Goal: Task Accomplishment & Management: Use online tool/utility

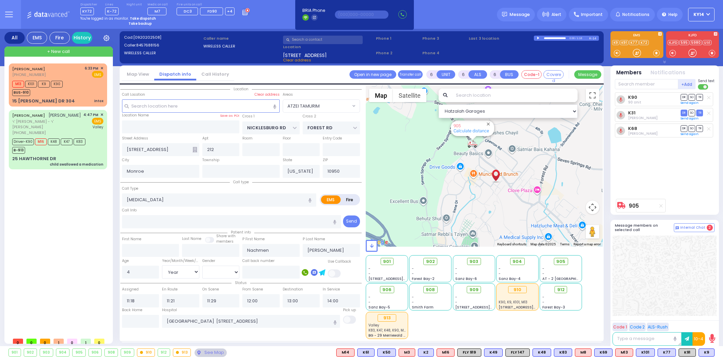
select select "ATZEI TAMURIM"
select select "Year"
select select "[DEMOGRAPHIC_DATA]"
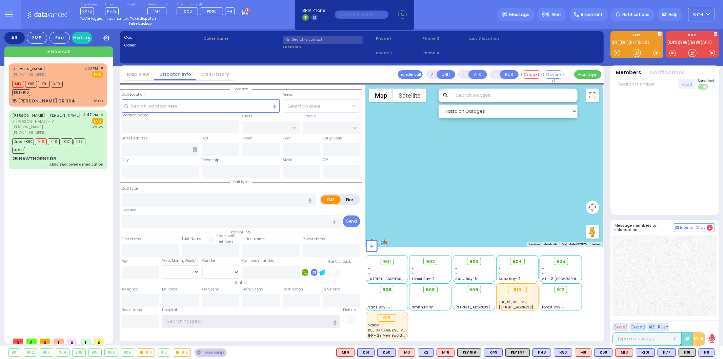
type input "ky14"
drag, startPoint x: 138, startPoint y: 19, endPoint x: 141, endPoint y: 19, distance: 3.4
click at [141, 19] on strong "Take dispatch" at bounding box center [143, 18] width 26 height 5
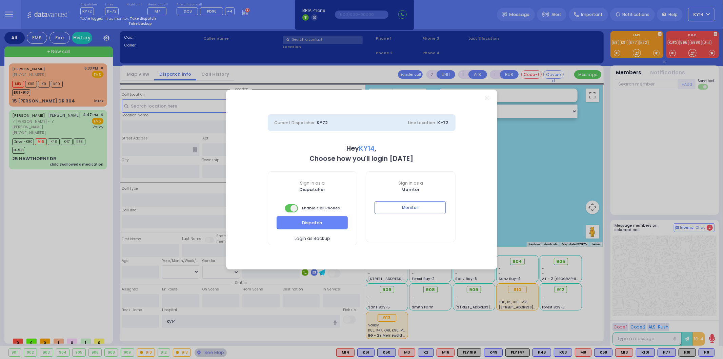
select select "2"
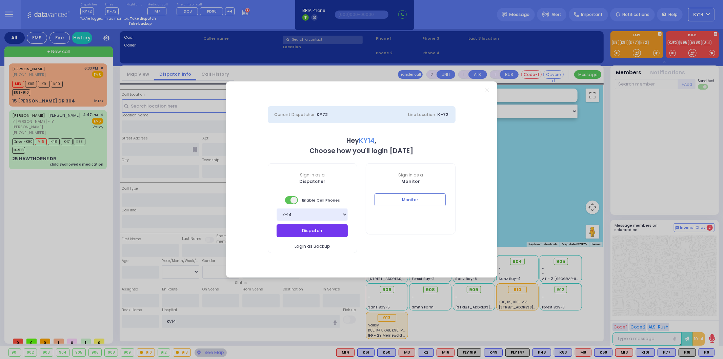
click at [313, 232] on button "Dispatch" at bounding box center [312, 230] width 71 height 13
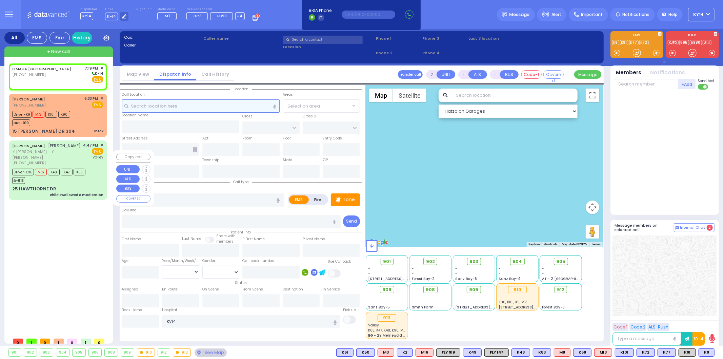
select select
radio input "true"
select select
type input "19:19"
select select "Hatzalah Garages"
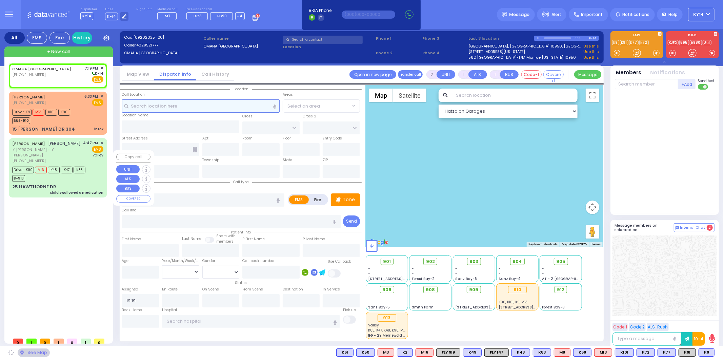
select select
radio input "true"
select select
select select "Hatzalah Garages"
select select
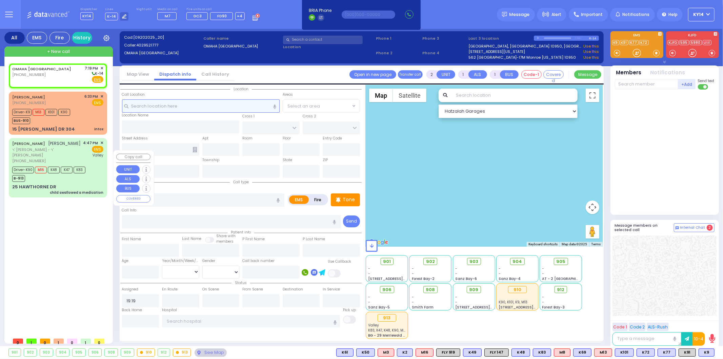
radio input "true"
select select
select select "Hatzalah Garages"
